Goal: Use online tool/utility: Utilize a website feature to perform a specific function

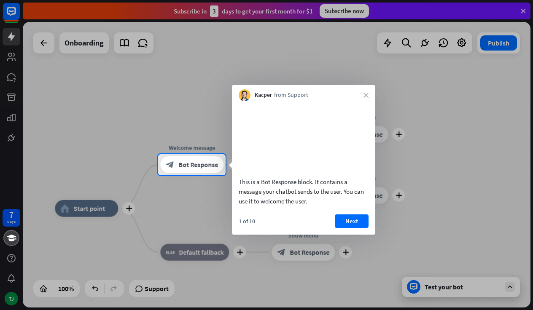
click at [523, 8] on div at bounding box center [266, 77] width 533 height 154
click at [523, 11] on div at bounding box center [266, 77] width 533 height 154
click at [347, 228] on button "Next" at bounding box center [352, 221] width 34 height 13
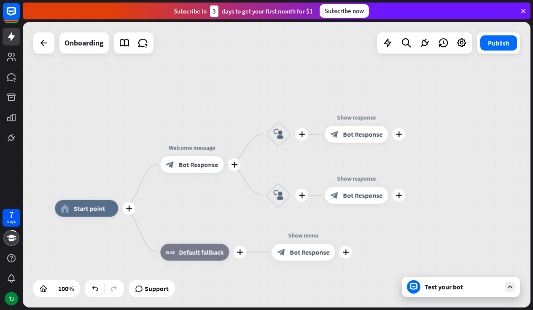
click at [509, 285] on icon at bounding box center [510, 287] width 8 height 8
click at [461, 287] on div "Test your bot" at bounding box center [462, 287] width 76 height 8
click at [357, 11] on div "Subscribe now" at bounding box center [343, 10] width 49 height 13
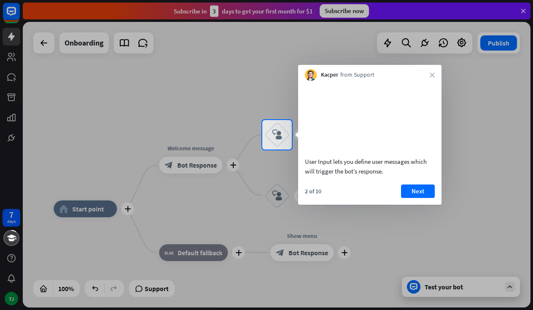
click at [357, 11] on div at bounding box center [266, 60] width 533 height 120
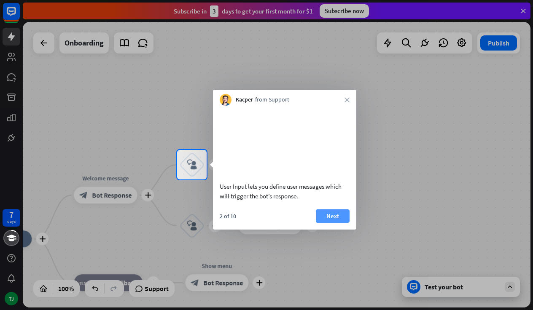
click at [335, 223] on button "Next" at bounding box center [333, 215] width 34 height 13
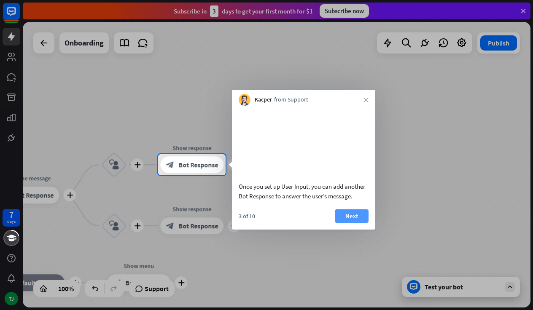
click at [347, 223] on button "Next" at bounding box center [352, 215] width 34 height 13
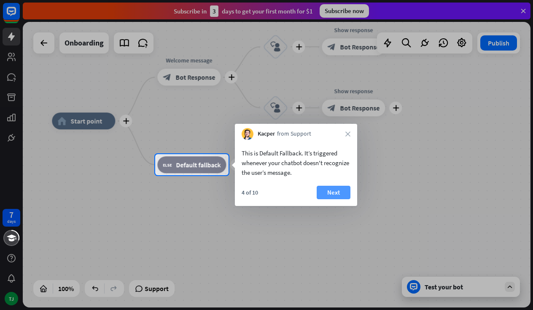
click at [343, 192] on button "Next" at bounding box center [334, 192] width 34 height 13
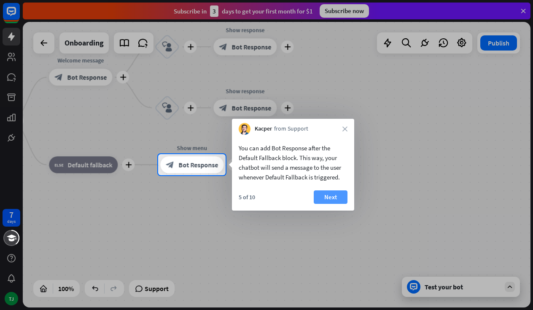
click at [338, 201] on button "Next" at bounding box center [331, 197] width 34 height 13
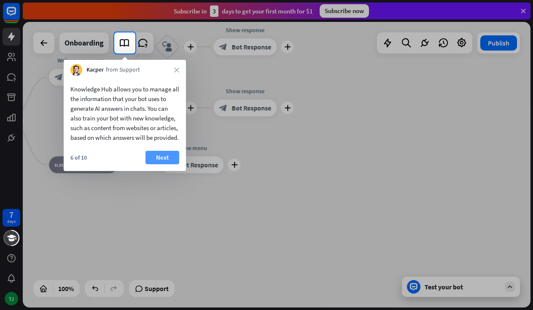
click at [163, 164] on button "Next" at bounding box center [162, 157] width 34 height 13
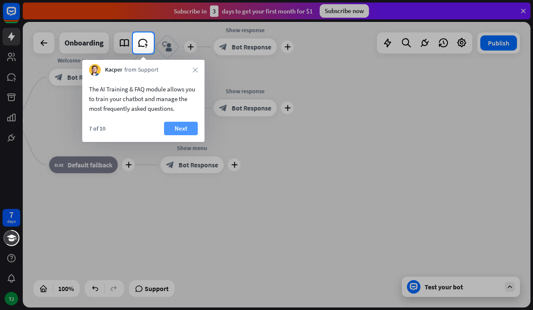
click at [177, 128] on button "Next" at bounding box center [181, 128] width 34 height 13
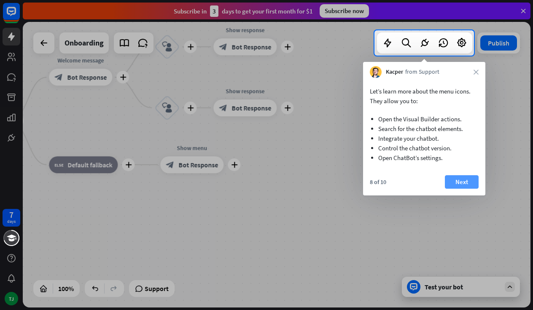
click at [462, 178] on button "Next" at bounding box center [462, 181] width 34 height 13
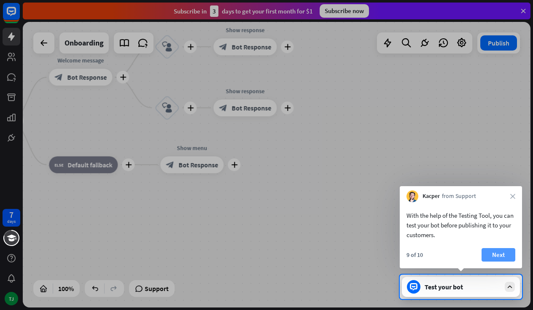
click at [494, 254] on button "Next" at bounding box center [498, 254] width 34 height 13
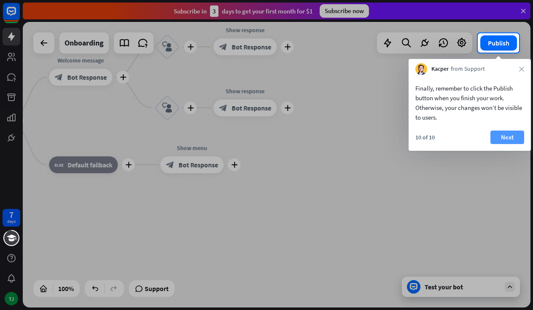
click at [518, 134] on button "Next" at bounding box center [507, 137] width 34 height 13
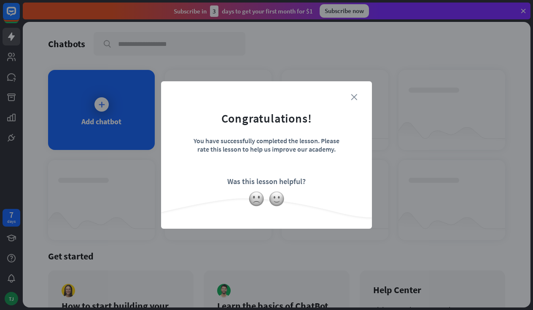
click at [354, 95] on icon "close" at bounding box center [354, 97] width 6 height 6
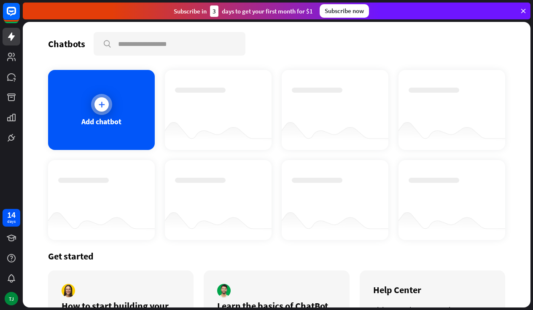
click at [105, 100] on icon at bounding box center [101, 104] width 8 height 8
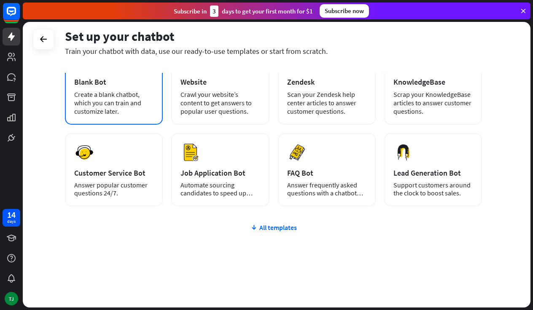
scroll to position [63, 0]
click at [267, 229] on div "All templates" at bounding box center [273, 227] width 417 height 8
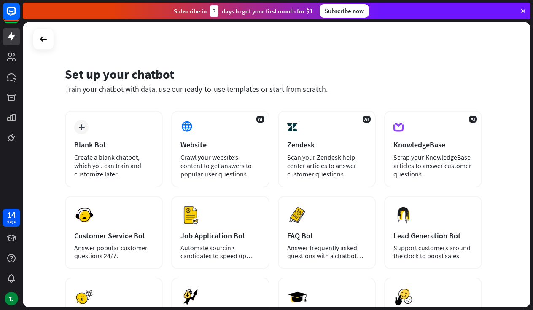
scroll to position [0, 0]
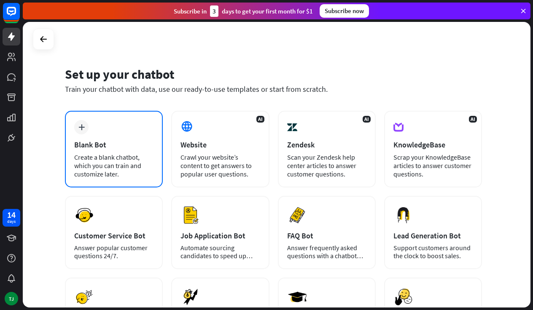
click at [121, 160] on div "Create a blank chatbot, which you can train and customize later." at bounding box center [113, 165] width 79 height 25
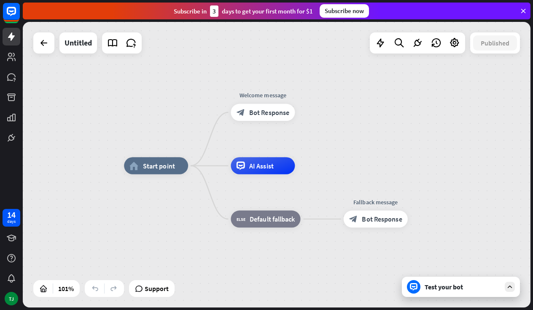
click at [423, 283] on div "Test your bot" at bounding box center [461, 287] width 118 height 20
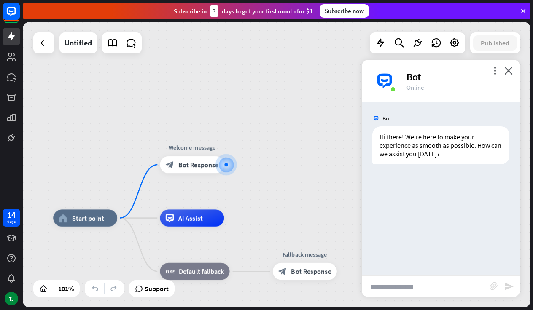
click at [389, 289] on input "text" at bounding box center [426, 286] width 128 height 21
type input "**"
click at [508, 287] on icon "send" at bounding box center [509, 287] width 10 height 10
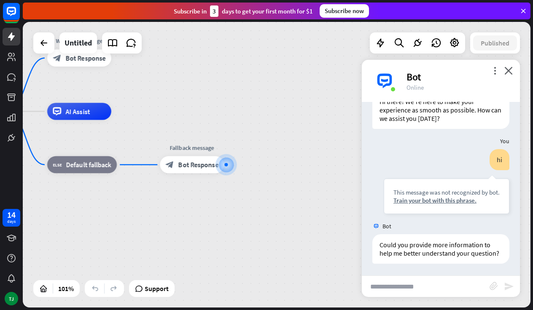
scroll to position [36, 0]
click at [439, 201] on div "Train your bot with this phrase." at bounding box center [446, 200] width 106 height 8
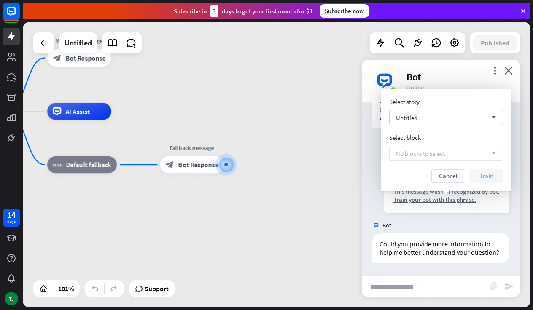
click at [510, 66] on div "more_vert close Bot Online" at bounding box center [441, 81] width 158 height 42
